Goal: Information Seeking & Learning: Learn about a topic

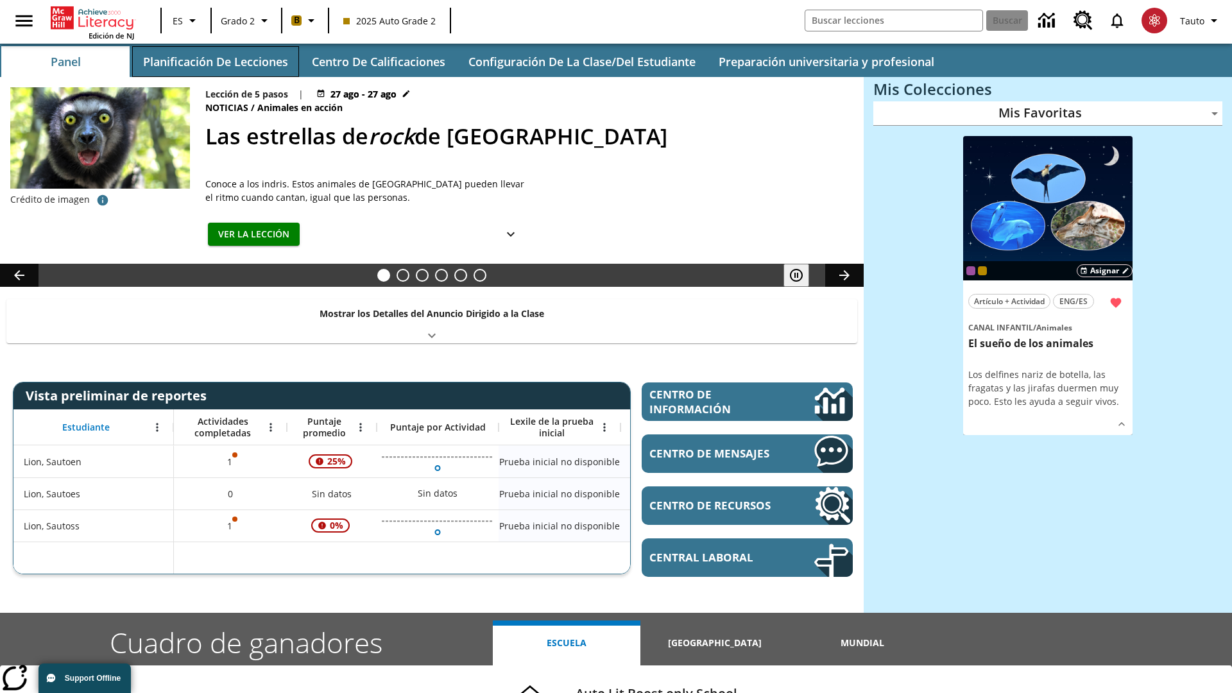
click at [215, 62] on button "Planificación de lecciones" at bounding box center [215, 61] width 167 height 31
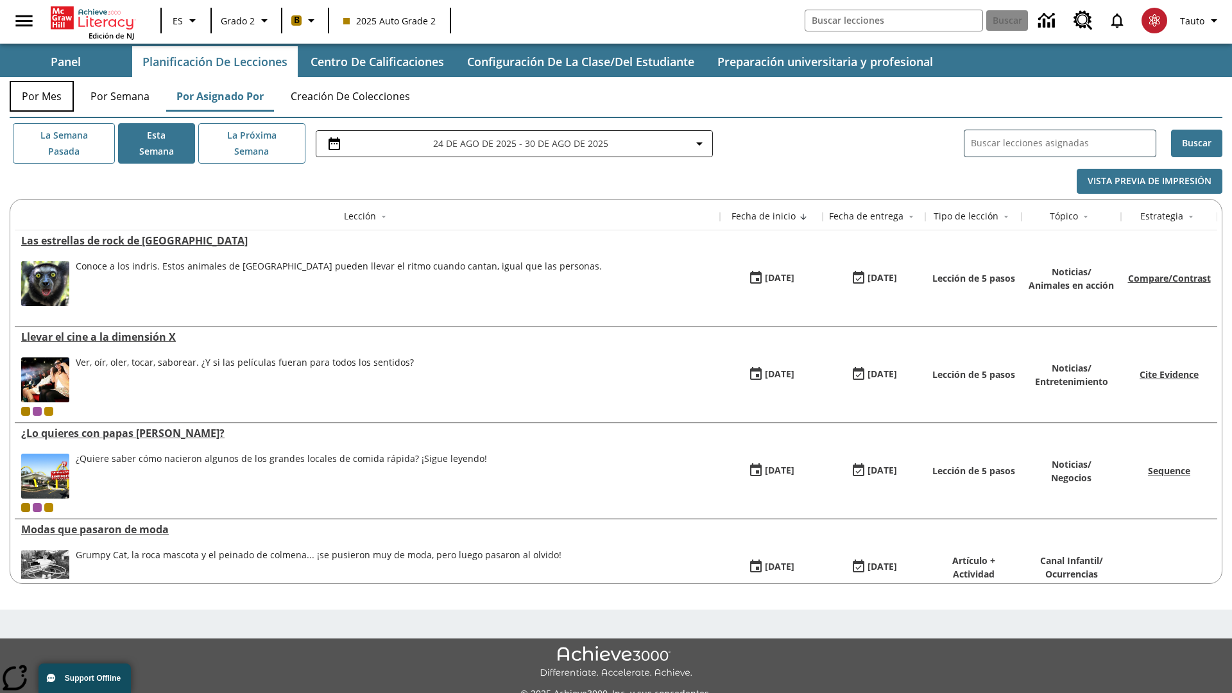
click at [42, 96] on button "Por mes" at bounding box center [42, 96] width 64 height 31
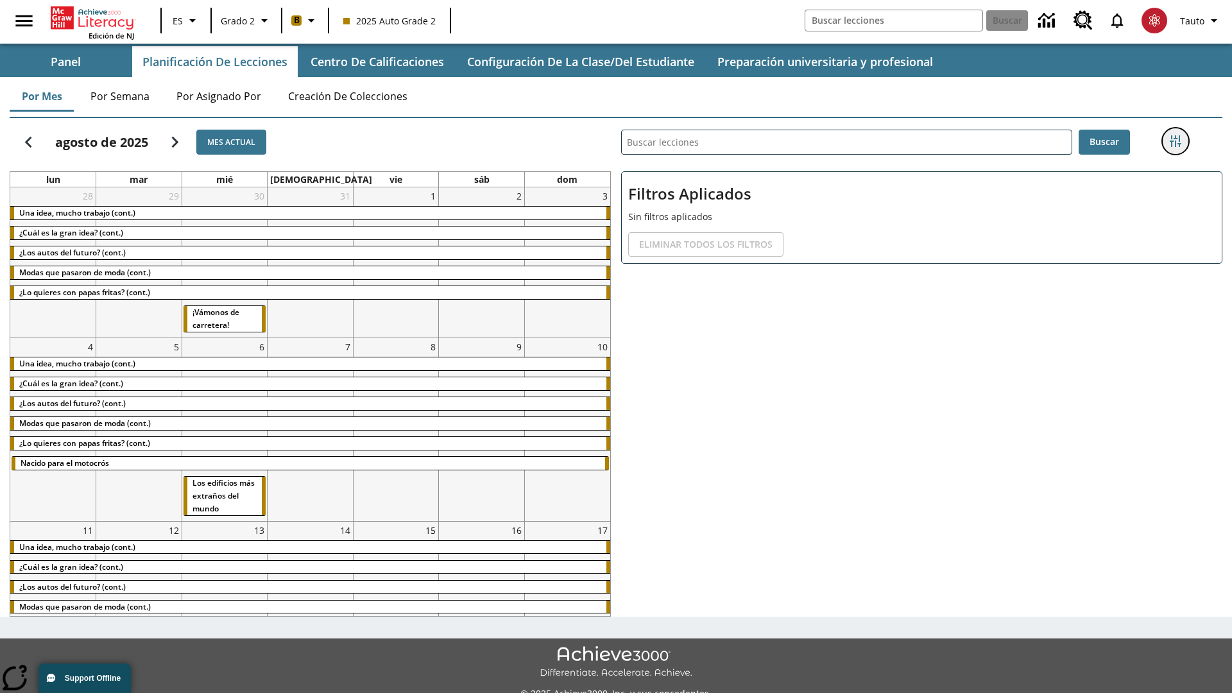
click at [1175, 141] on icon "Menú lateral de filtros" at bounding box center [1176, 141] width 12 height 12
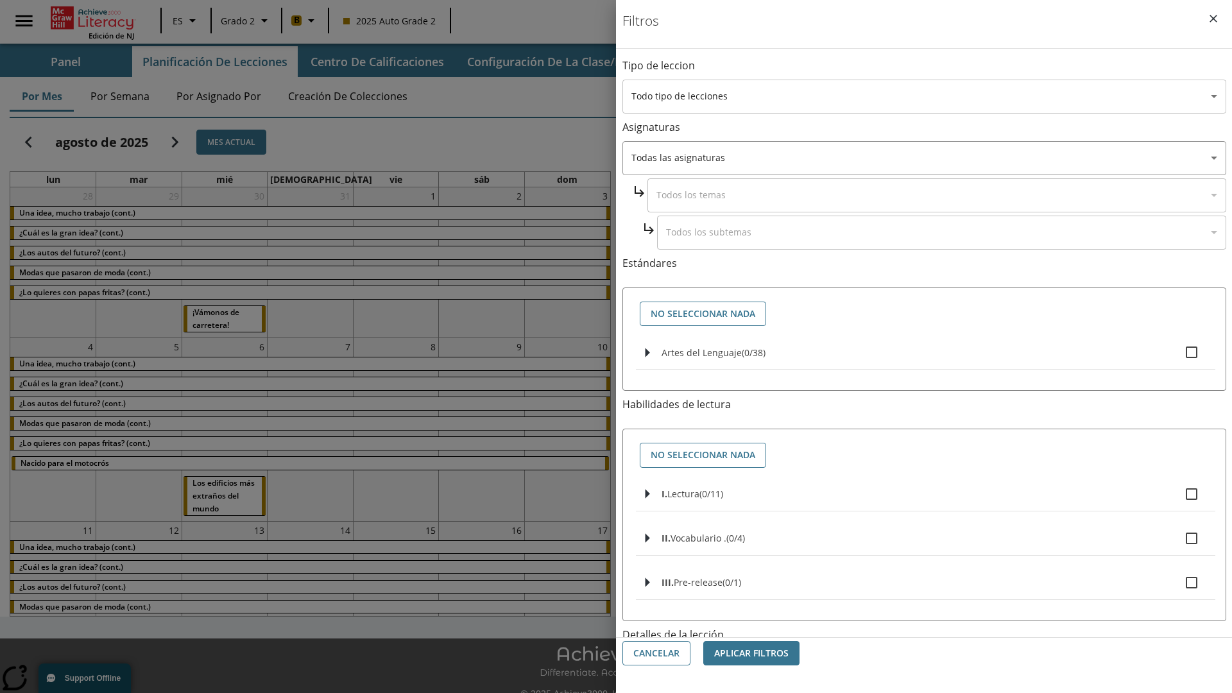
click at [924, 96] on body "[MEDICAL_DATA] al contenido principal Edición de NJ ES Grado 2 B 2025 Auto Grad…" at bounding box center [616, 360] width 1232 height 721
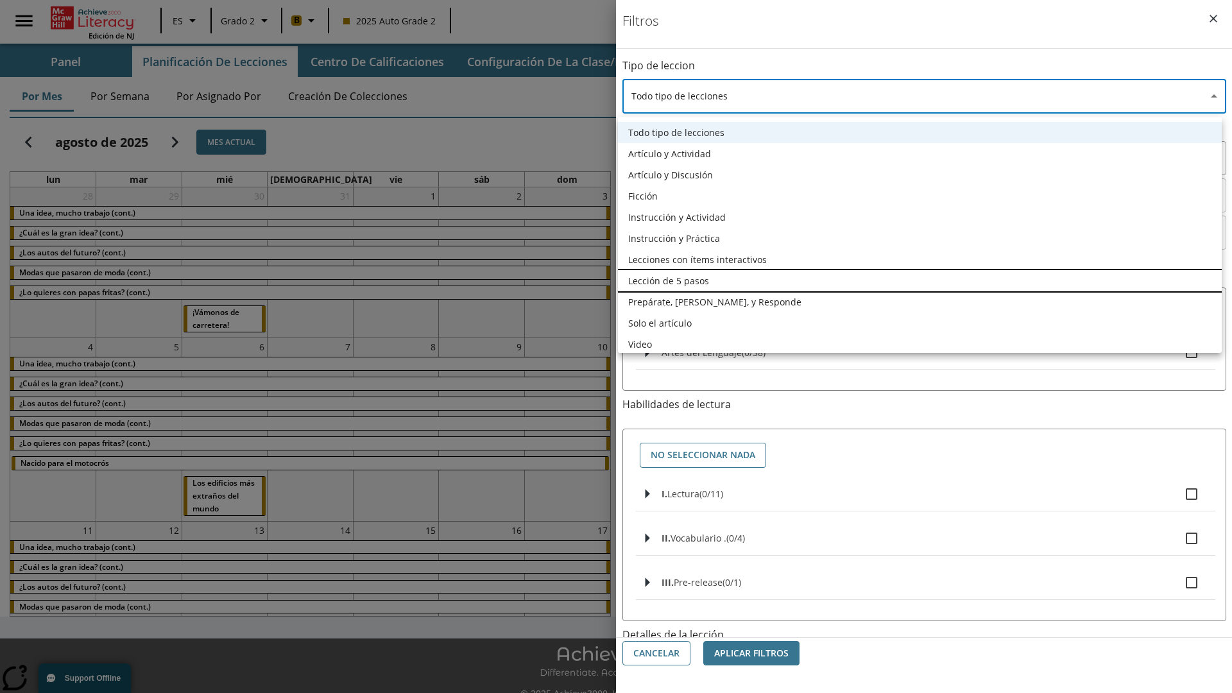
click at [919, 280] on li "Lección de 5 pasos" at bounding box center [920, 280] width 604 height 21
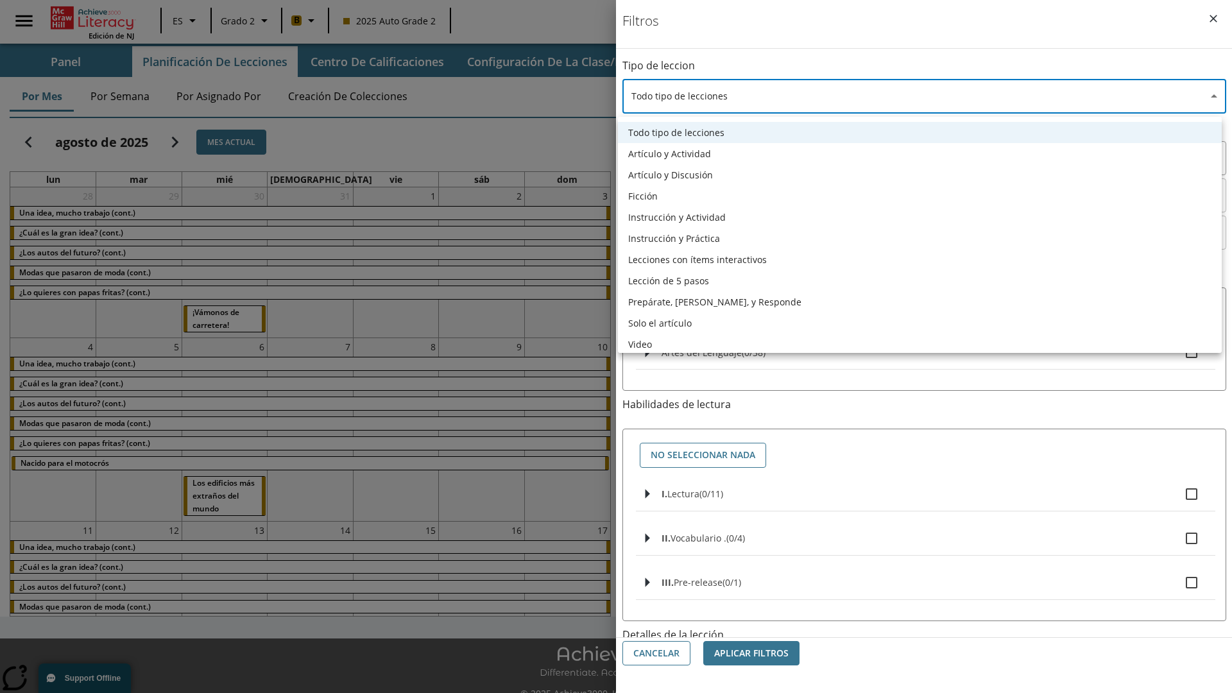
type input "1"
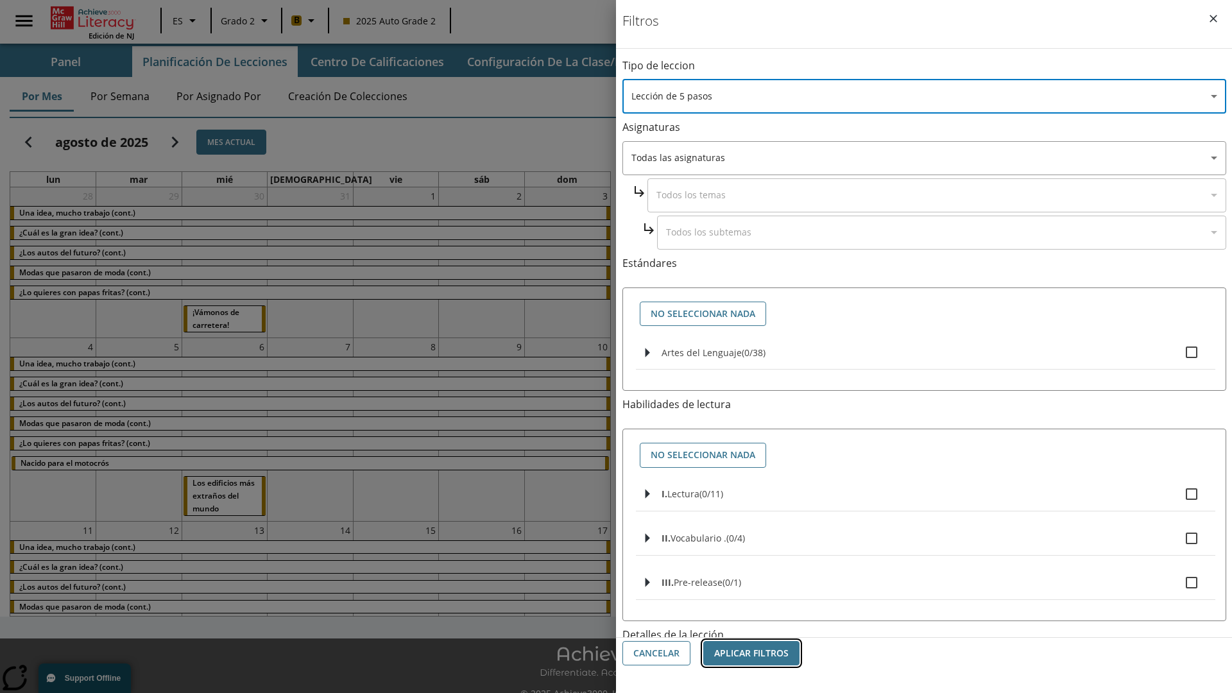
click at [751, 653] on button "Aplicar Filtros" at bounding box center [751, 653] width 96 height 25
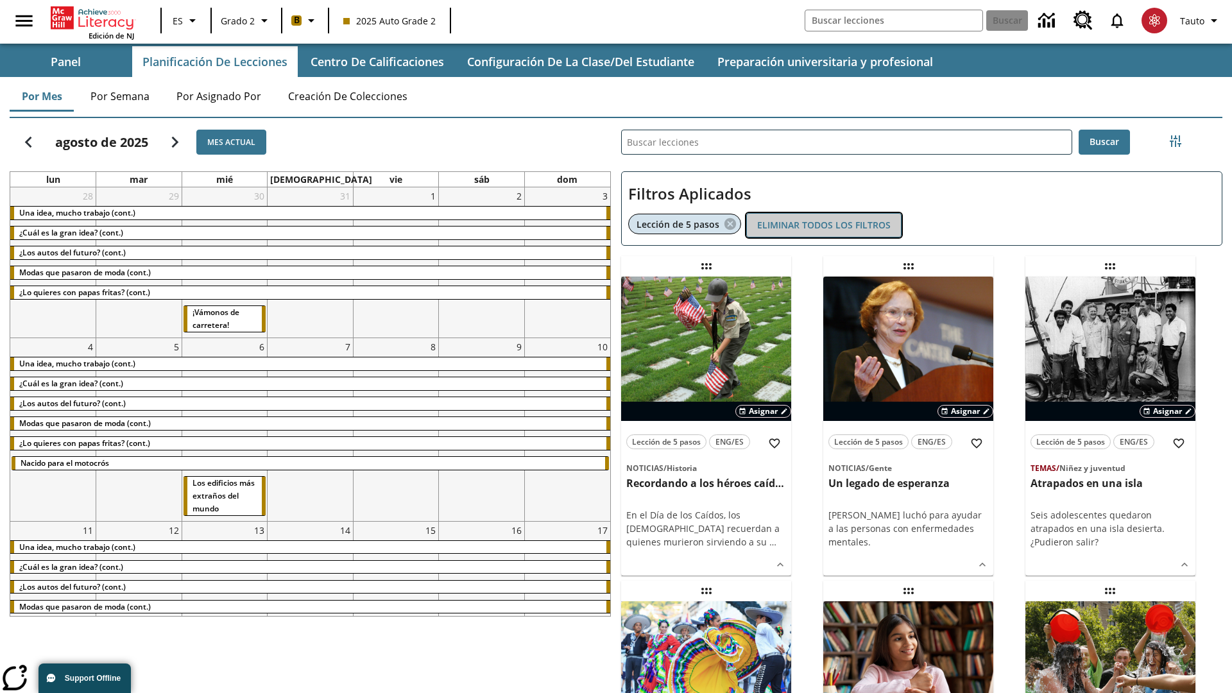
click at [824, 225] on button "Eliminar todos los filtros" at bounding box center [823, 225] width 155 height 25
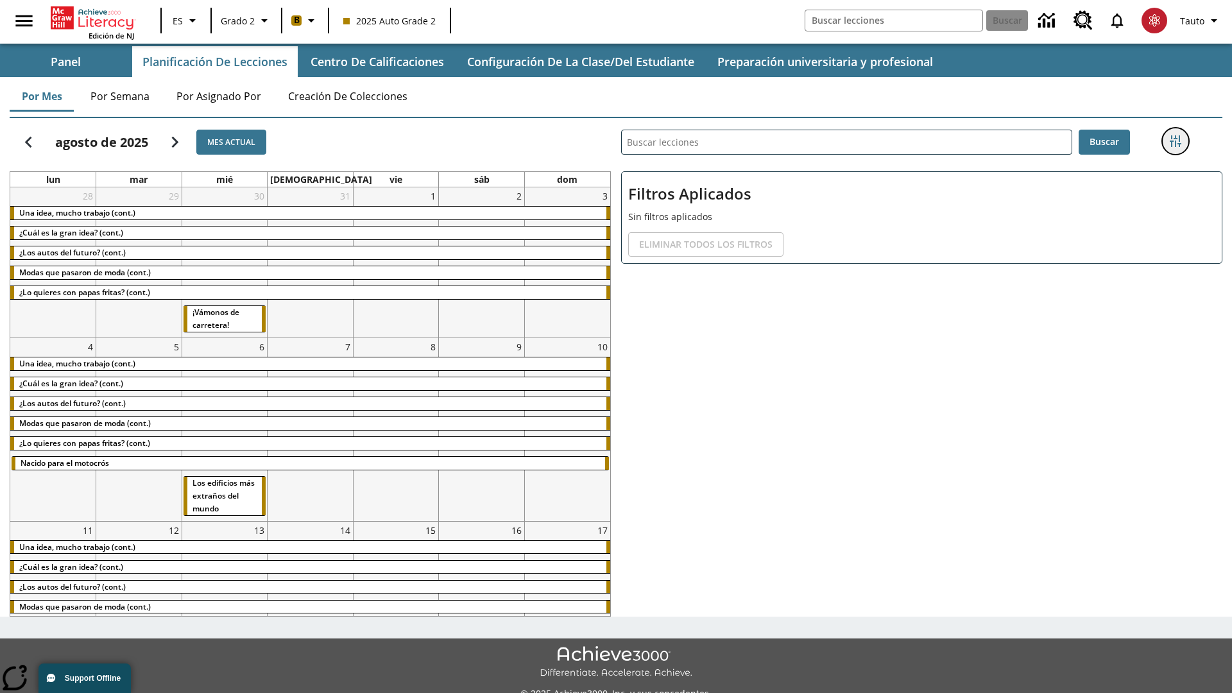
click at [1175, 141] on icon "Menú lateral de filtros" at bounding box center [1176, 141] width 12 height 12
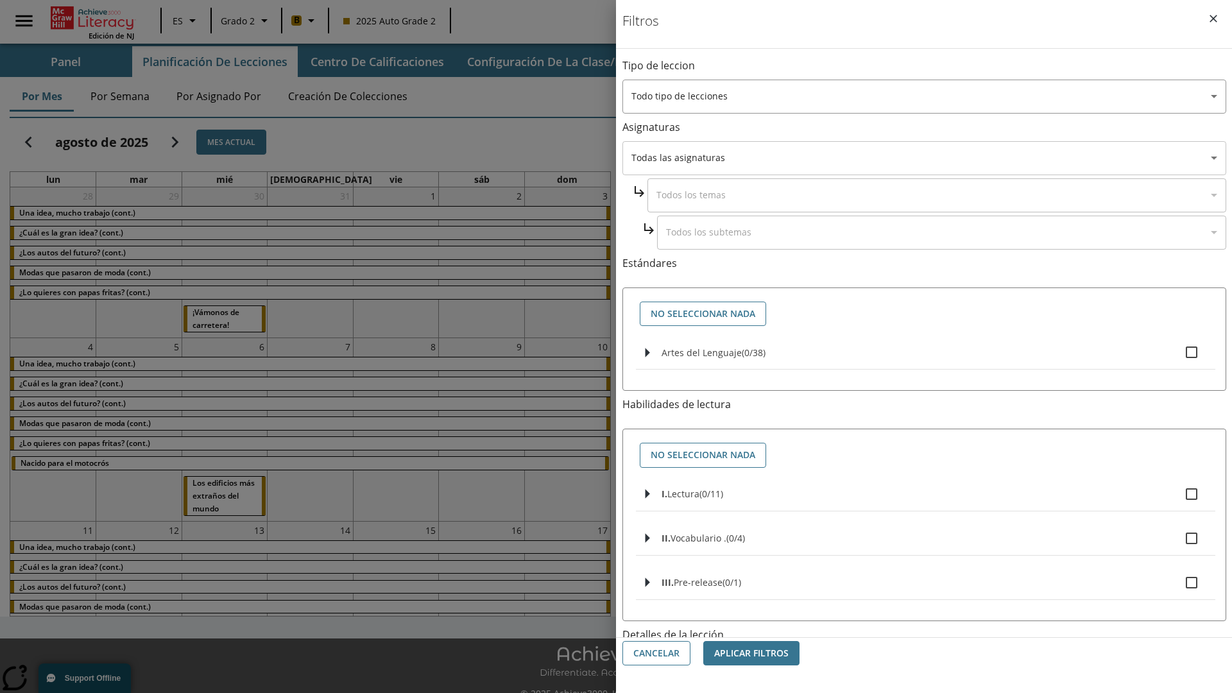
click at [924, 158] on body "[MEDICAL_DATA] al contenido principal Edición de NJ ES Grado 2 B 2025 Auto Grad…" at bounding box center [616, 360] width 1232 height 721
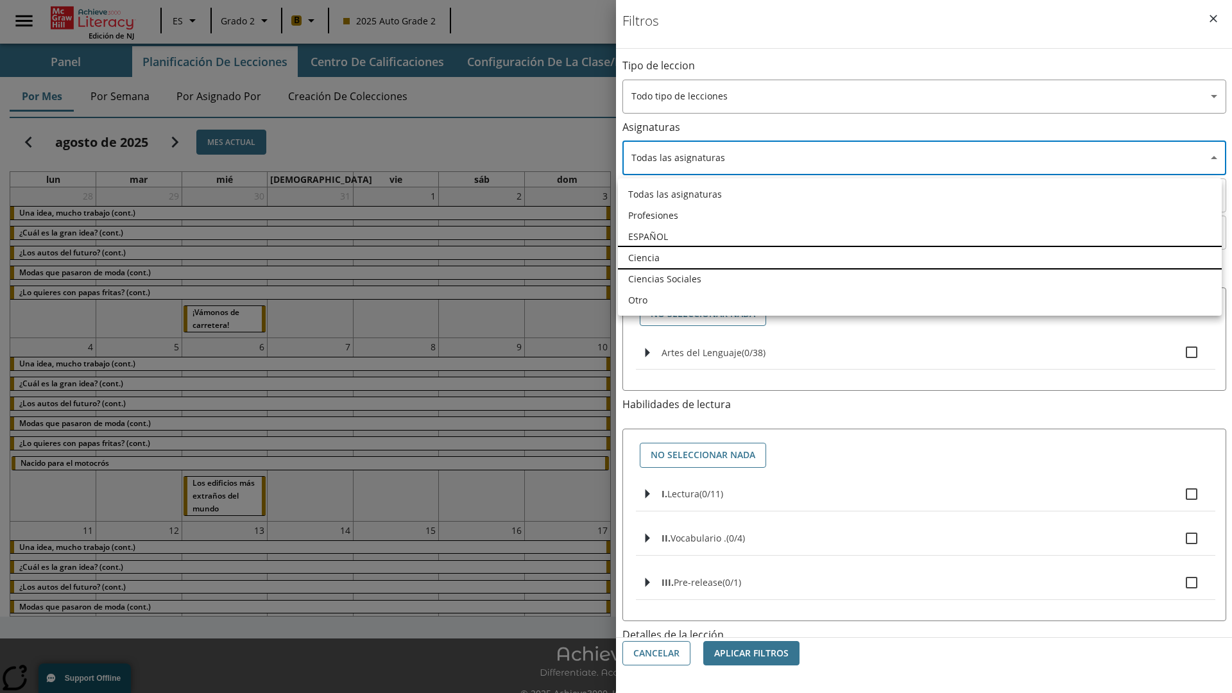
click at [919, 257] on li "Ciencia" at bounding box center [920, 257] width 604 height 21
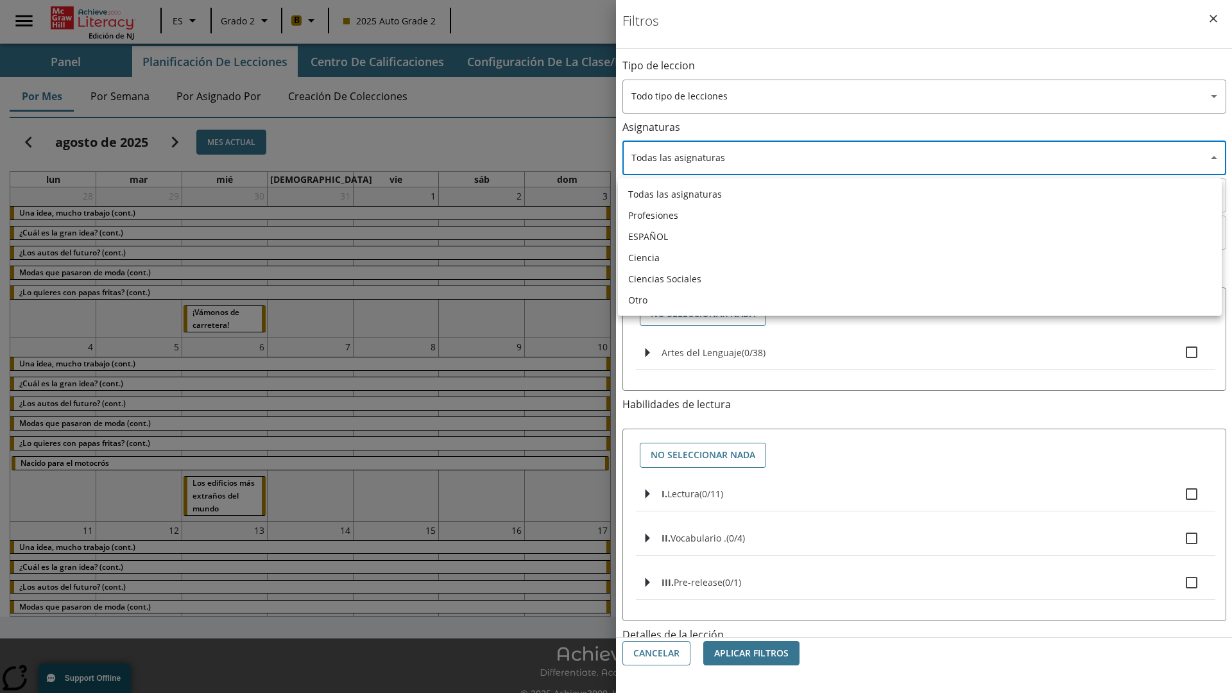
type input "2"
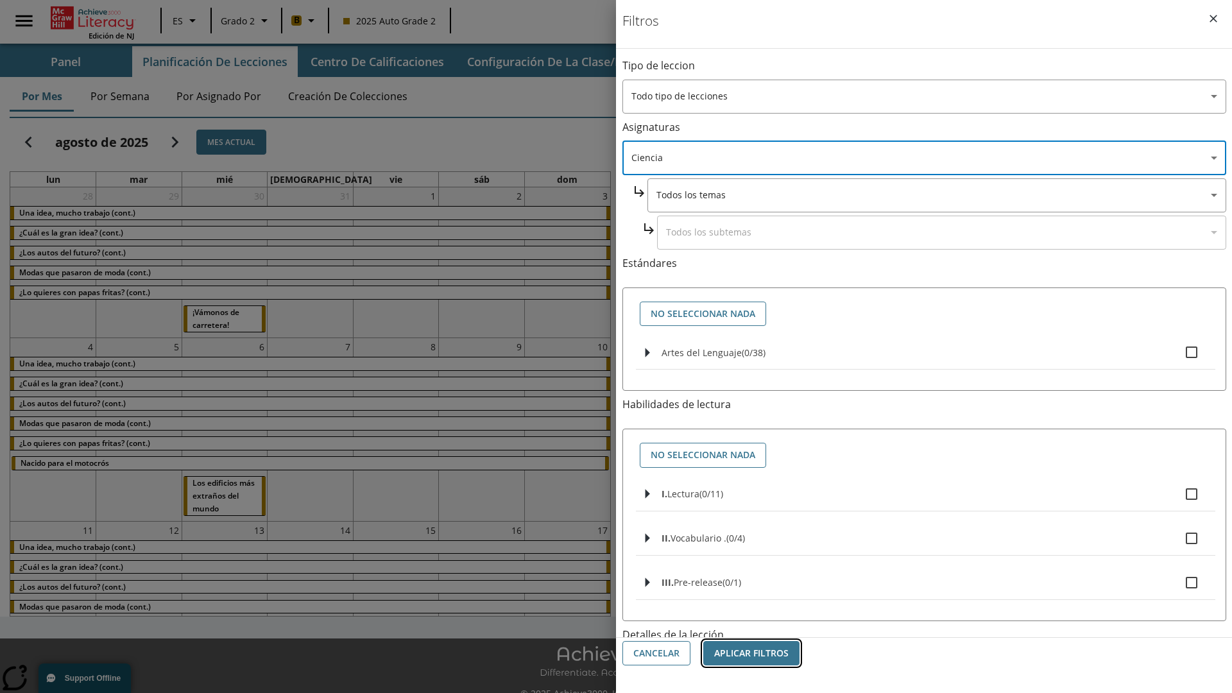
click at [751, 653] on button "Aplicar Filtros" at bounding box center [751, 653] width 96 height 25
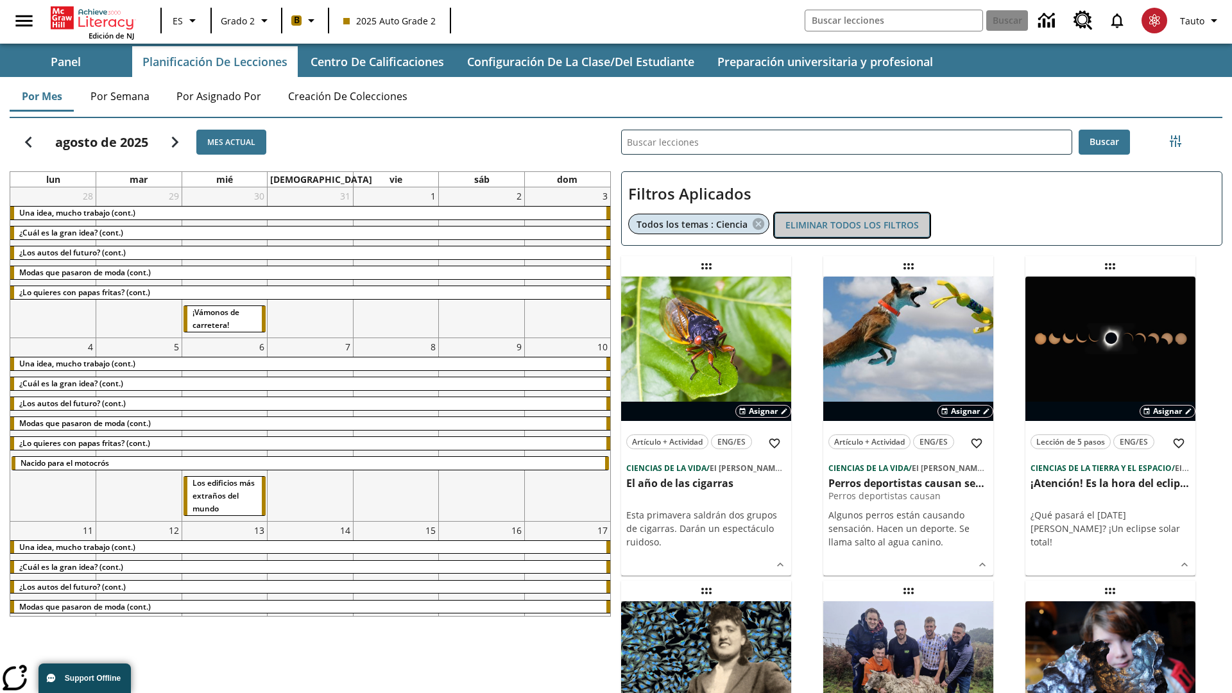
click at [852, 225] on button "Eliminar todos los filtros" at bounding box center [851, 225] width 155 height 25
click at [1175, 141] on icon "Menú lateral de filtros" at bounding box center [1176, 141] width 12 height 12
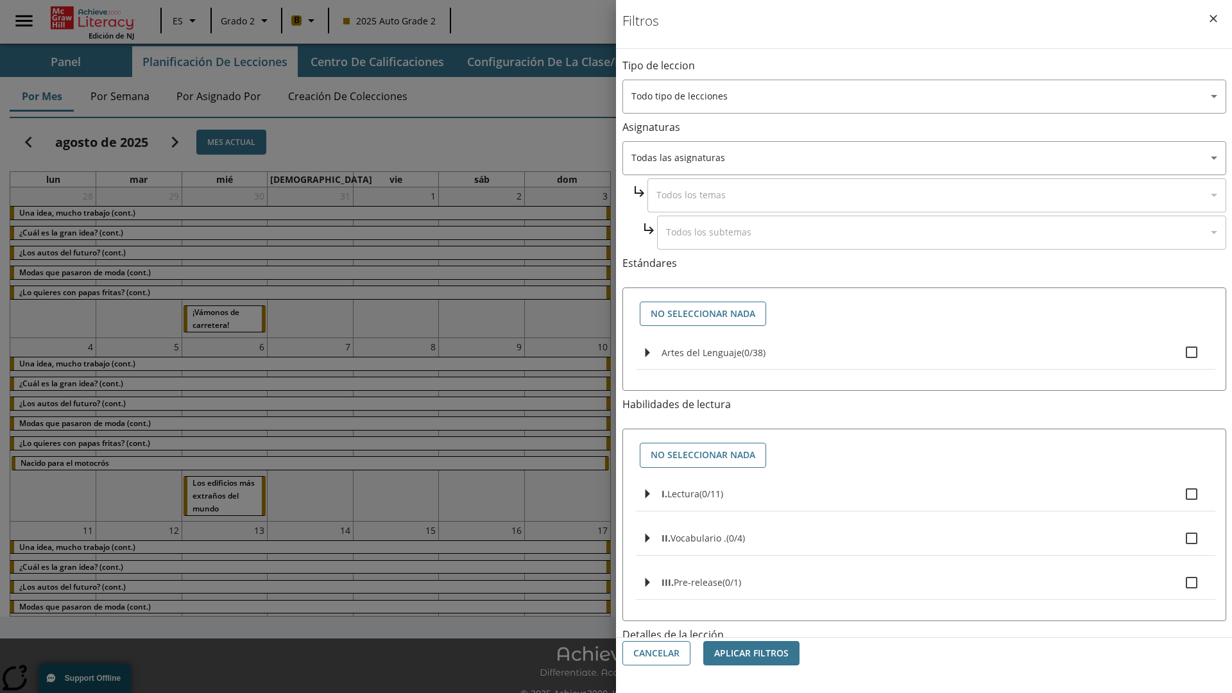
click at [701, 352] on span "Artes del Lenguaje" at bounding box center [701, 352] width 80 height 12
click at [1178, 352] on input "Artes del Lenguaje ( 0 / 38 )" at bounding box center [1191, 352] width 27 height 27
checkbox input "true"
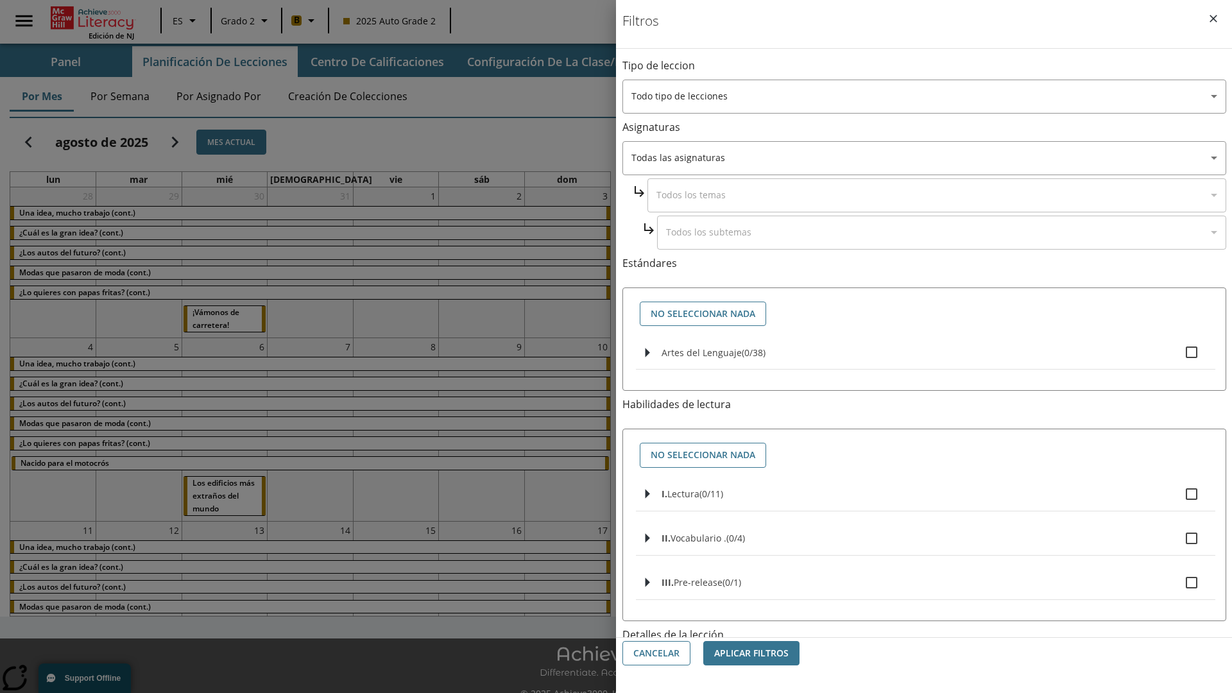
checkbox input "true"
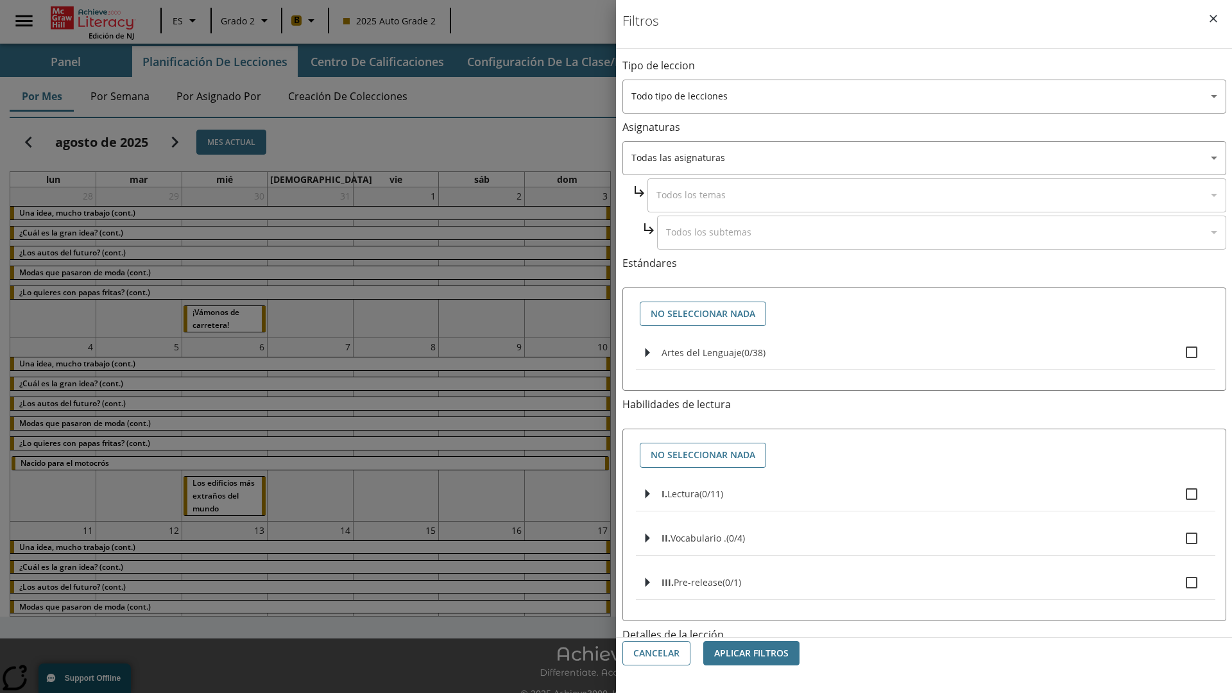
checkbox input "true"
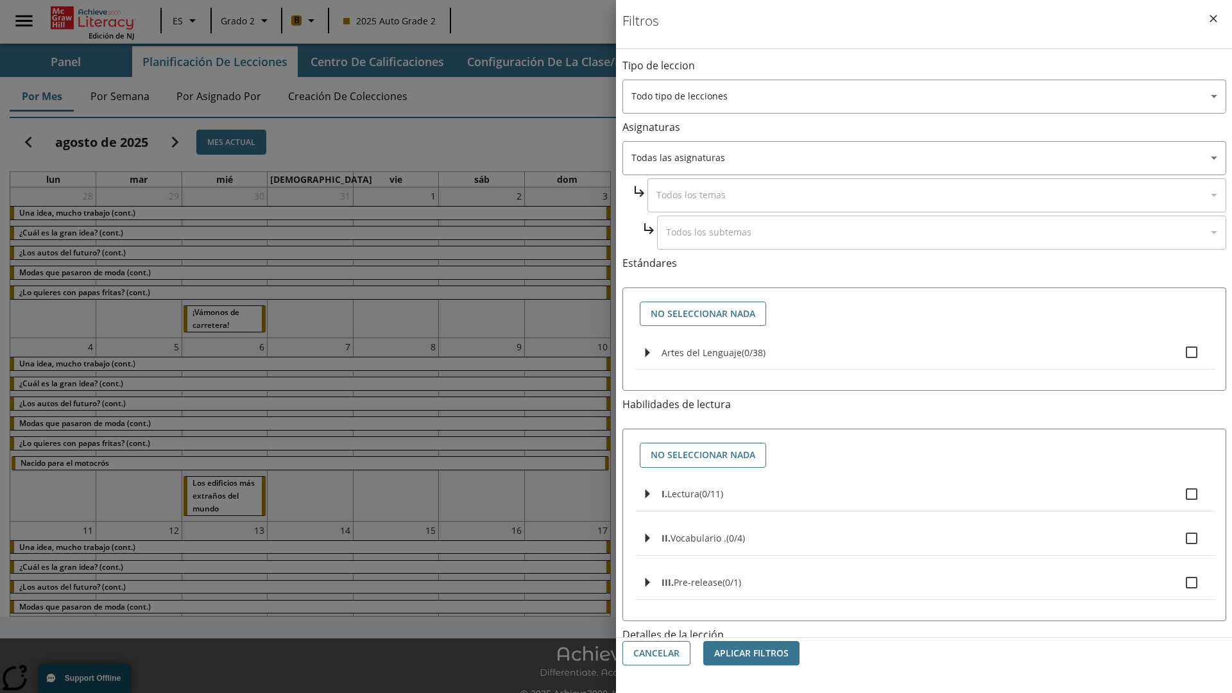
checkbox input "true"
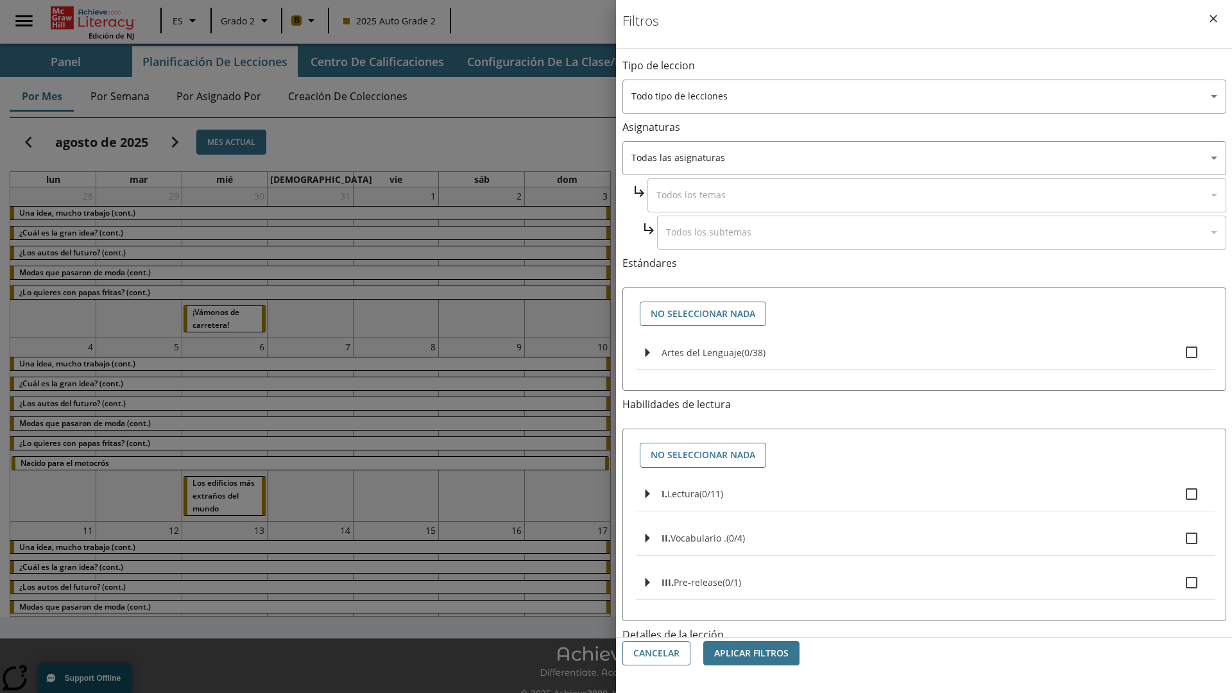
checkbox input "true"
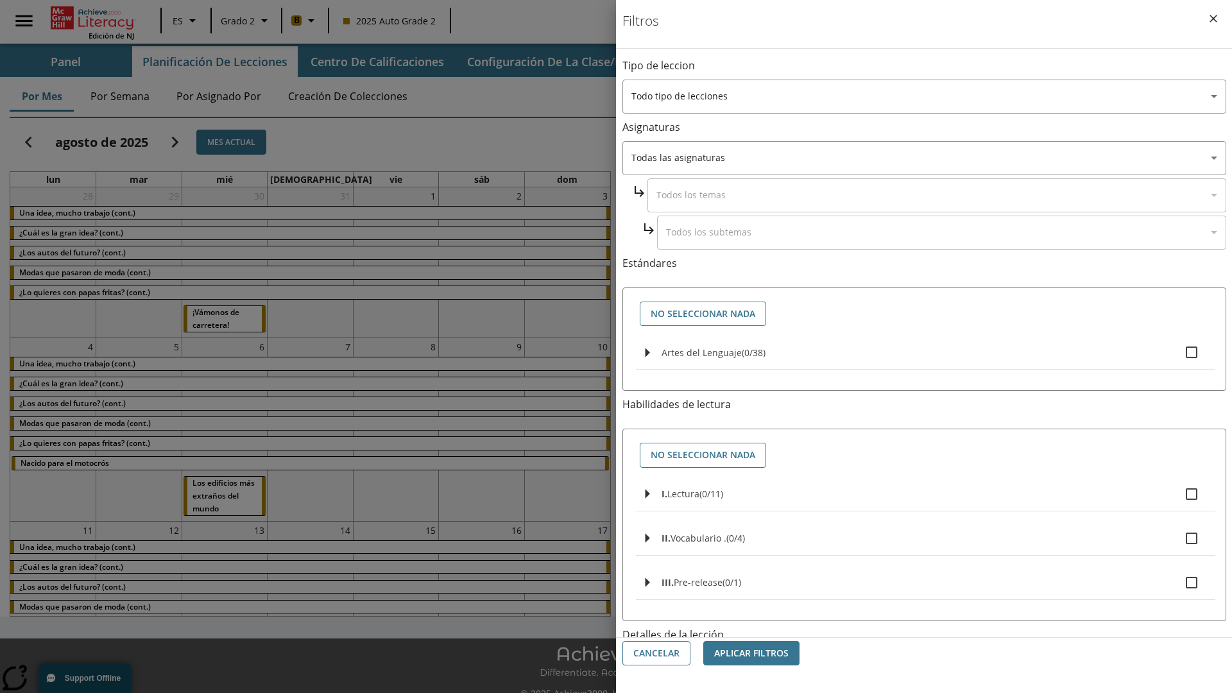
checkbox input "true"
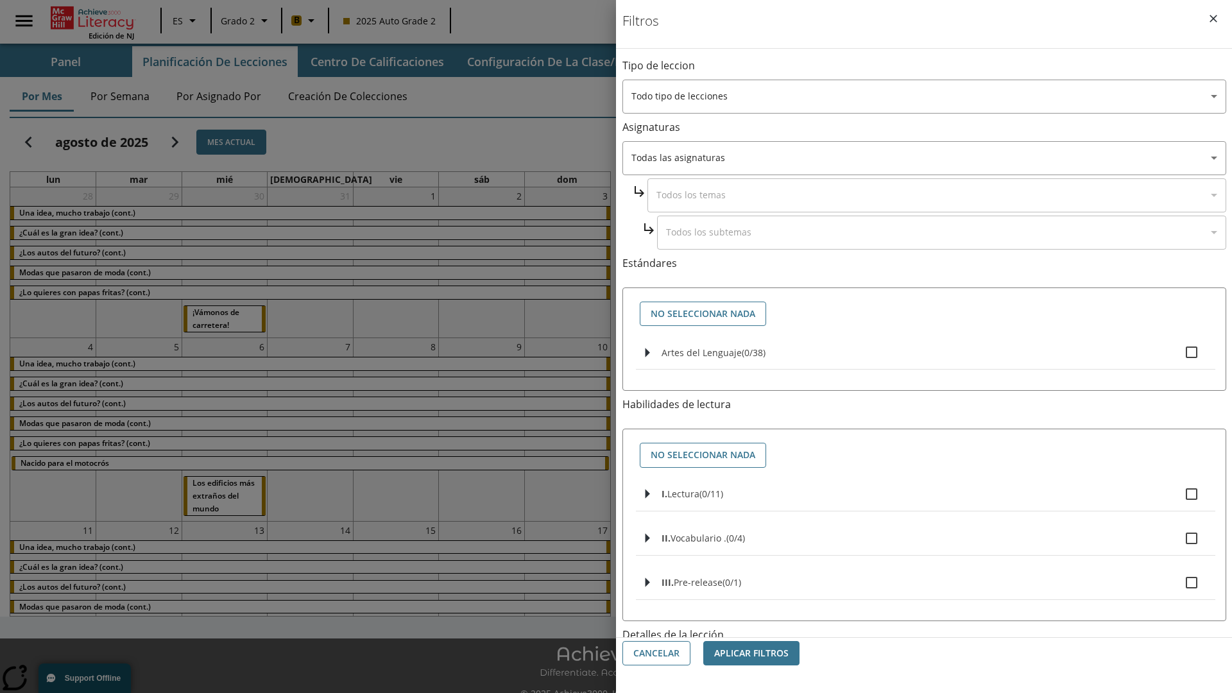
checkbox input "true"
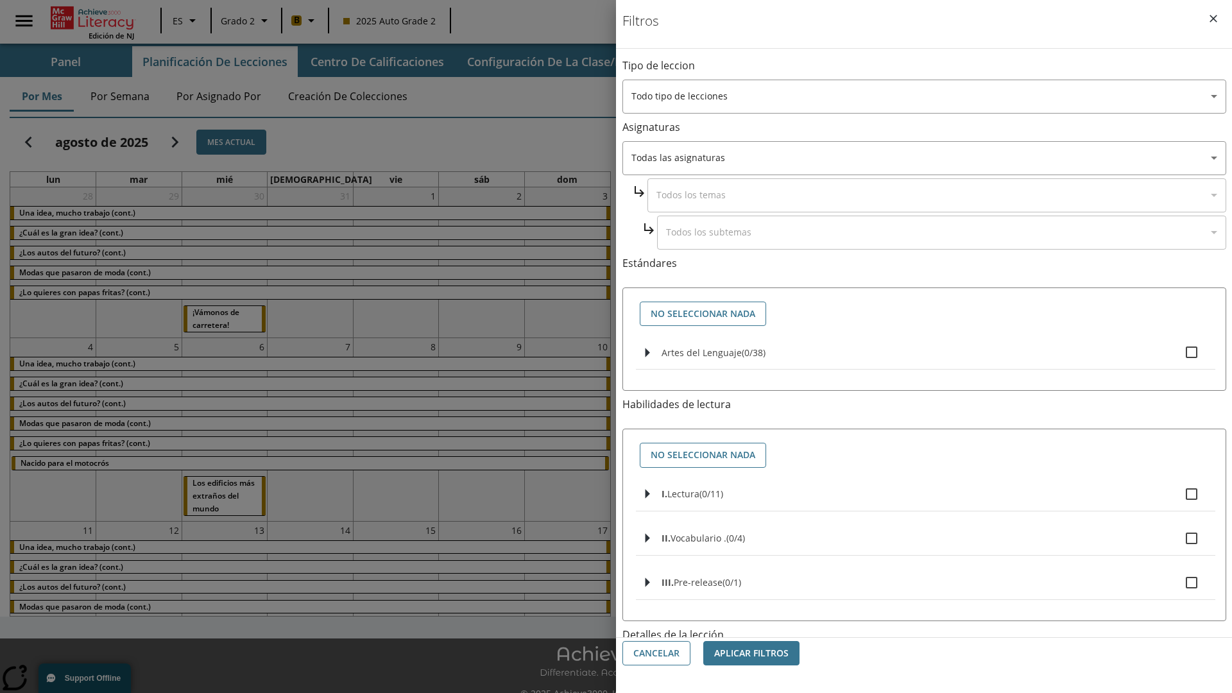
checkbox input "true"
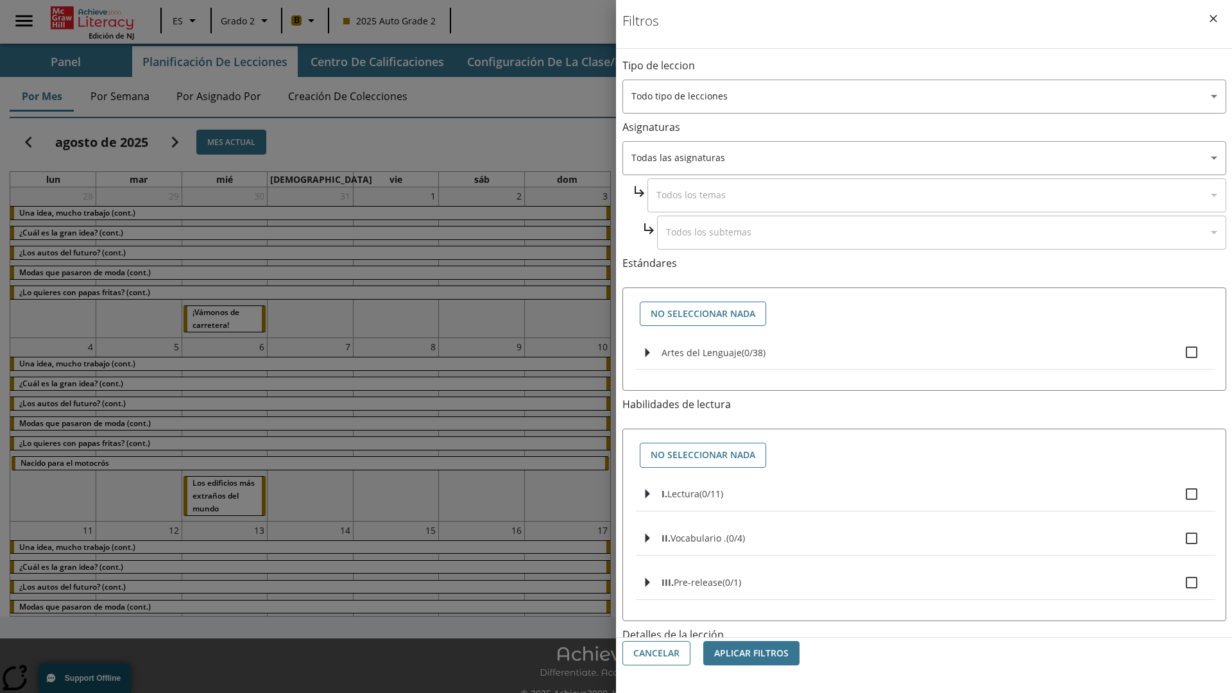
checkbox input "true"
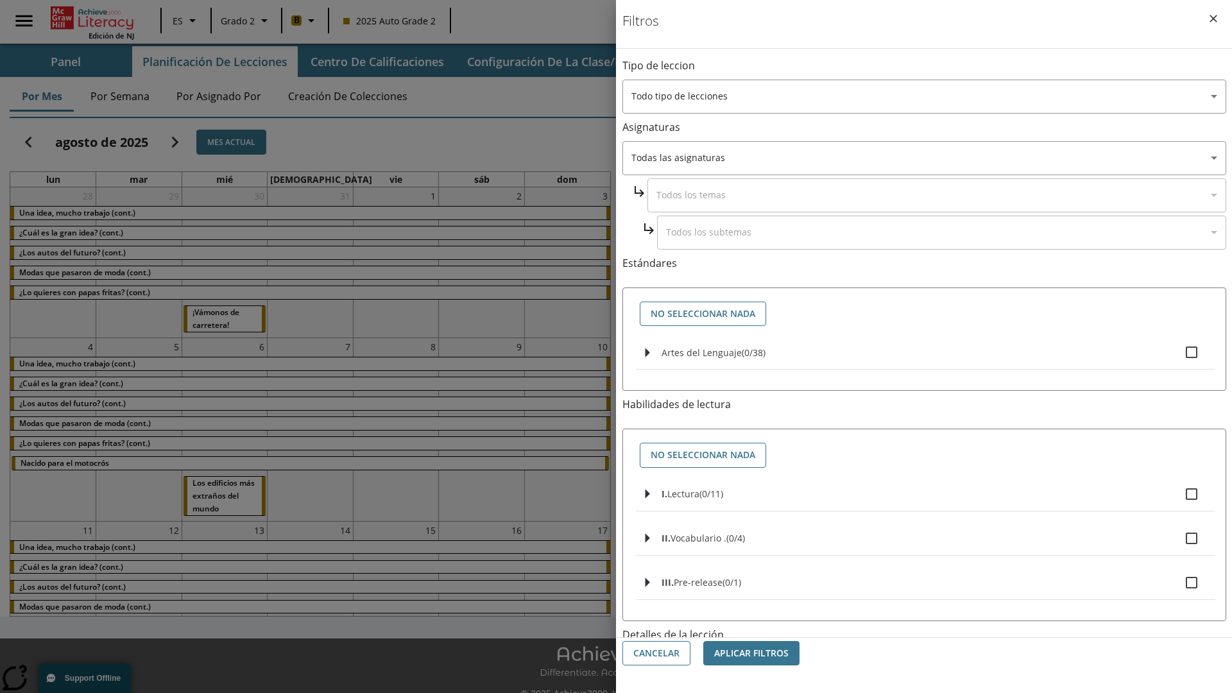
checkbox input "true"
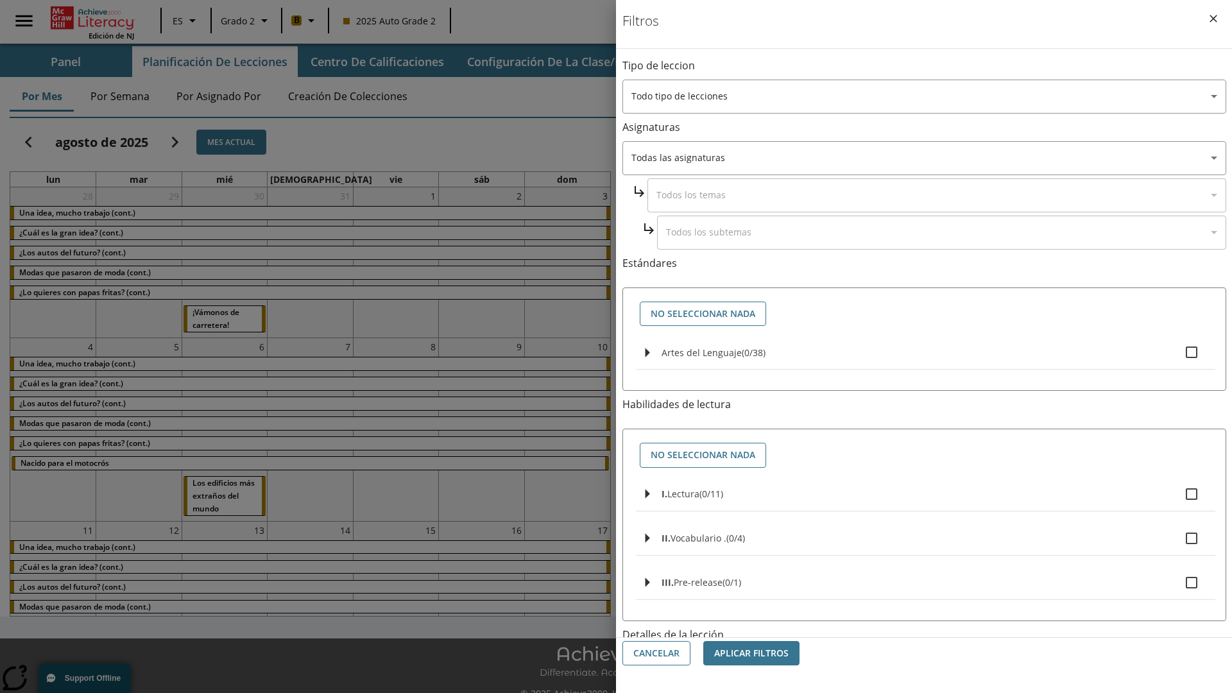
checkbox input "true"
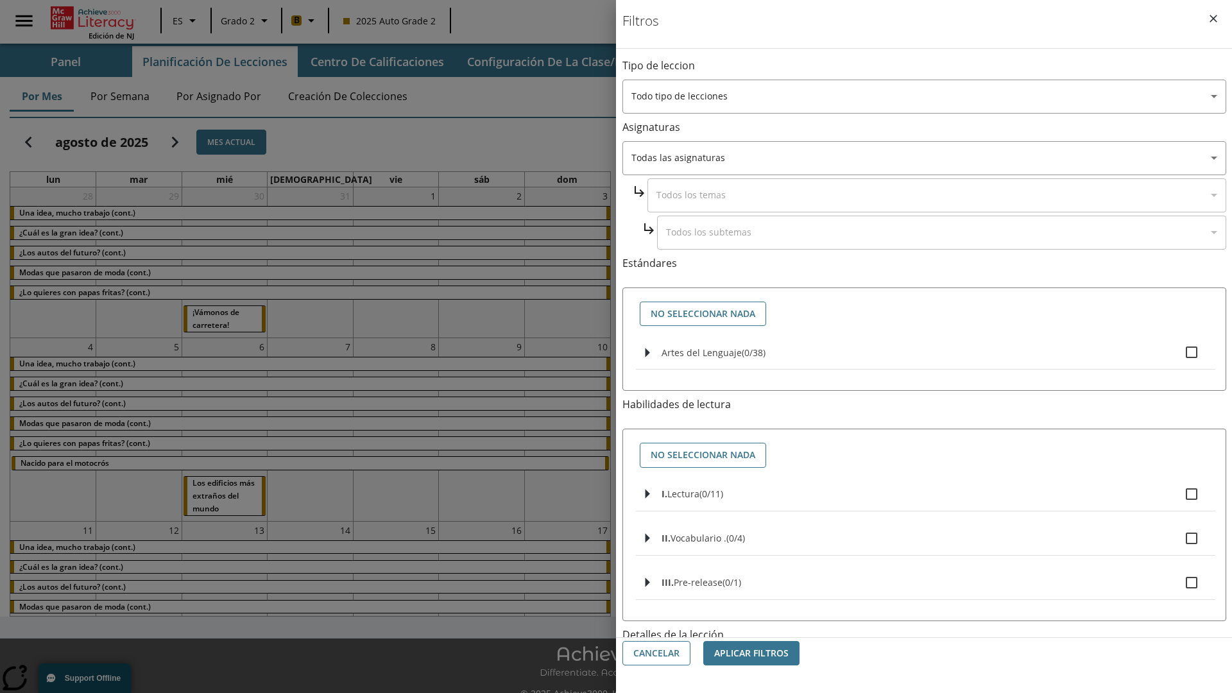
checkbox input "true"
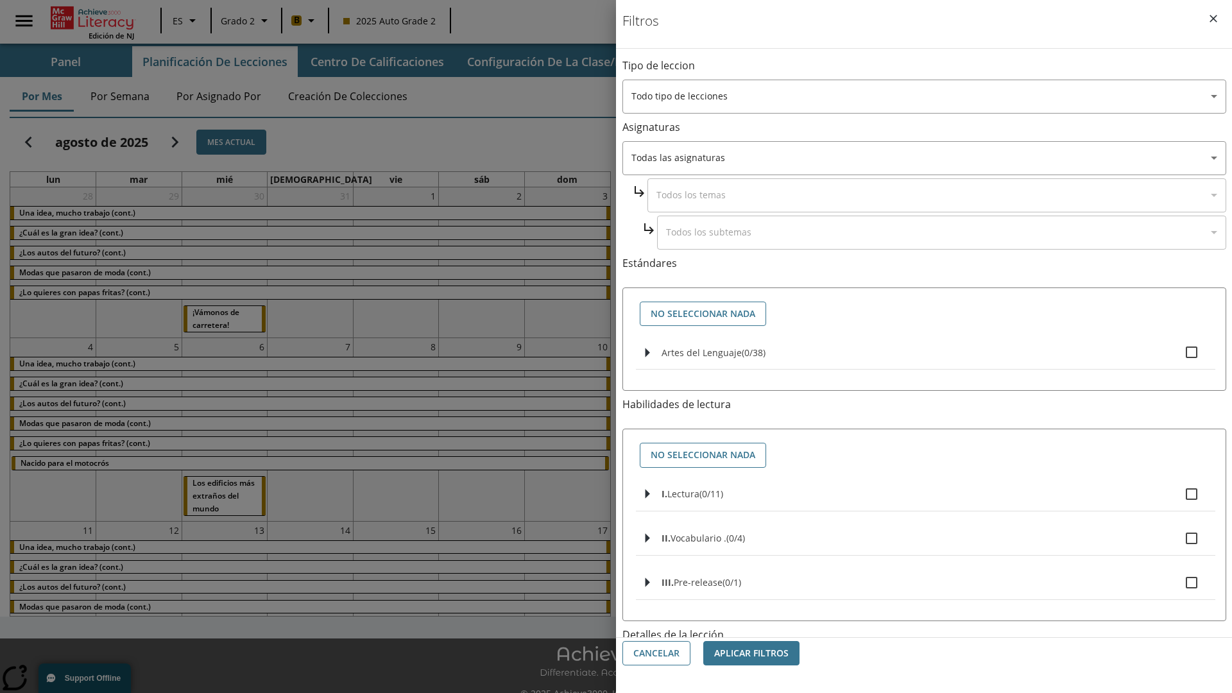
checkbox input "true"
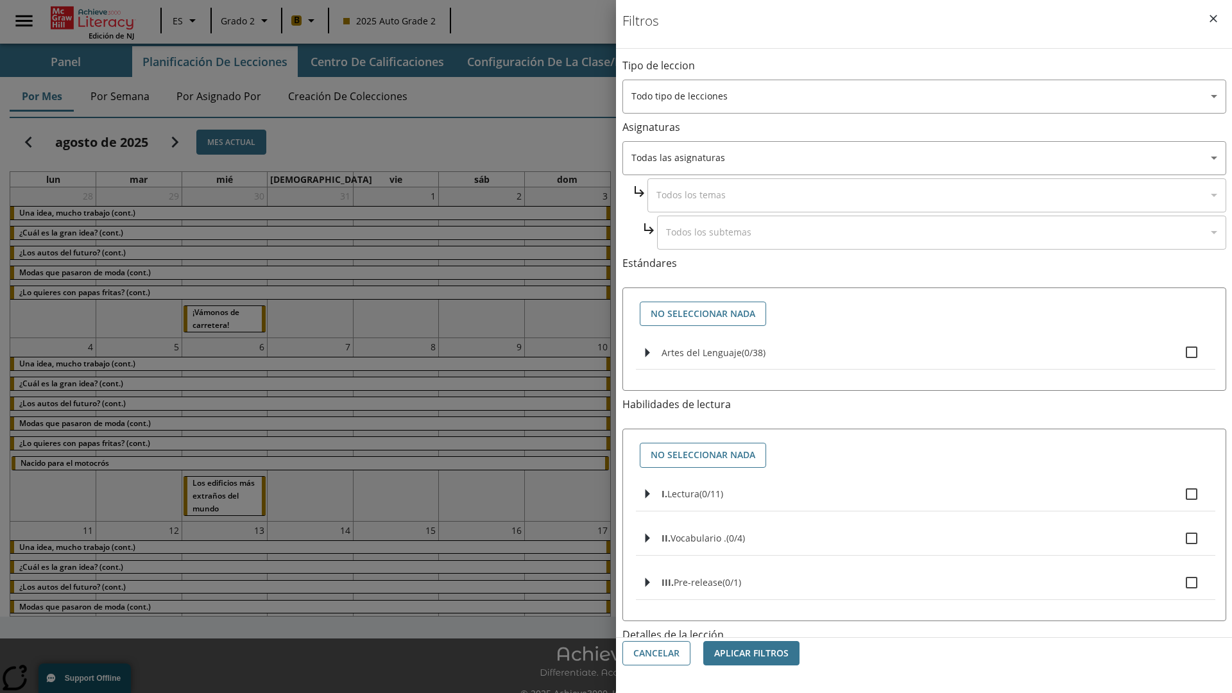
checkbox input "true"
click at [751, 653] on button "Aplicar Filtros" at bounding box center [751, 653] width 96 height 25
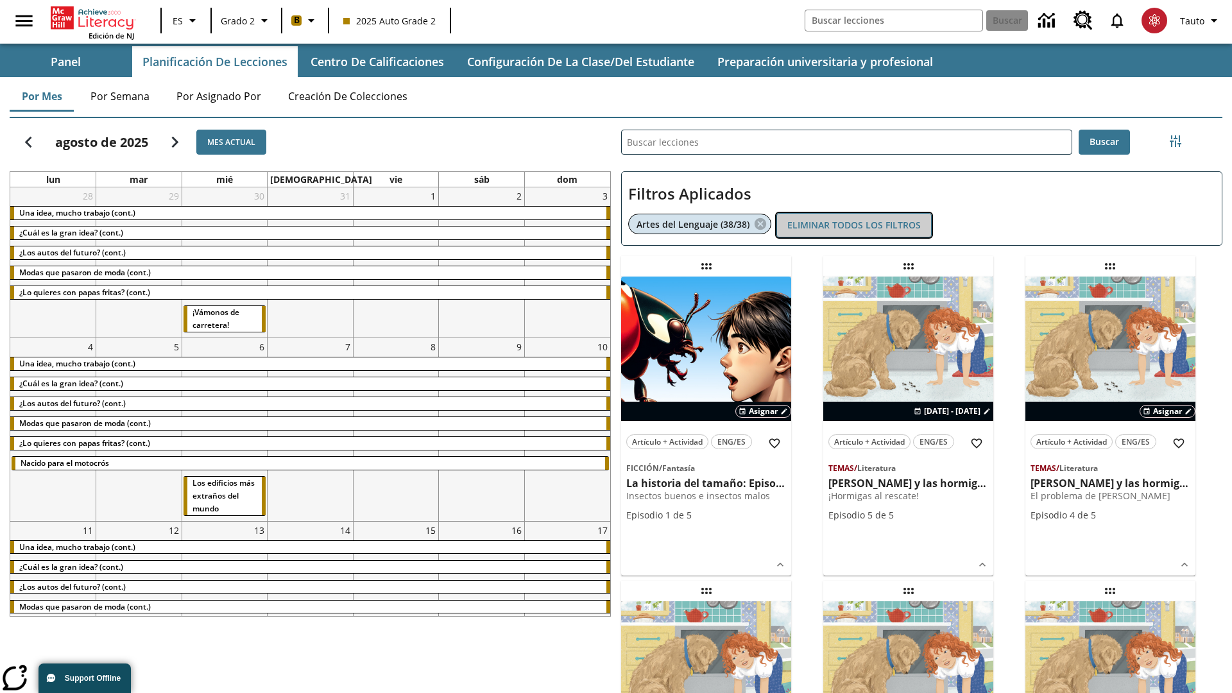
click at [854, 225] on button "Eliminar todos los filtros" at bounding box center [853, 225] width 155 height 25
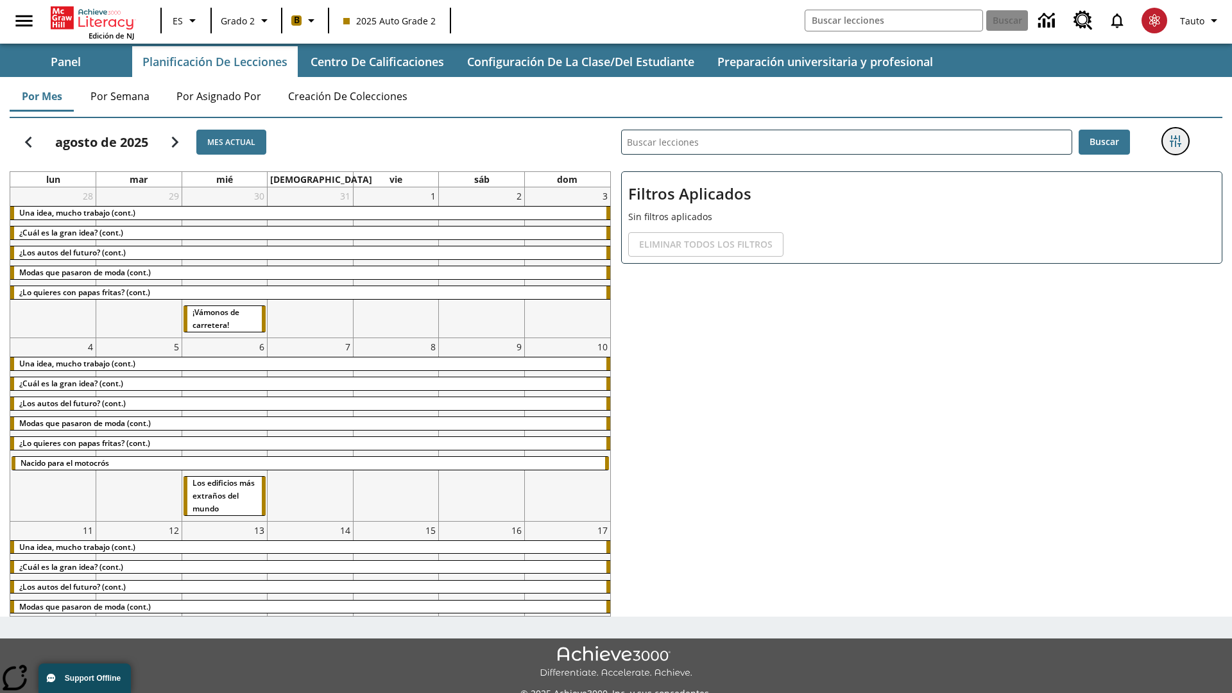
click at [1175, 141] on icon "Menú lateral de filtros" at bounding box center [1176, 141] width 12 height 12
